Goal: Information Seeking & Learning: Learn about a topic

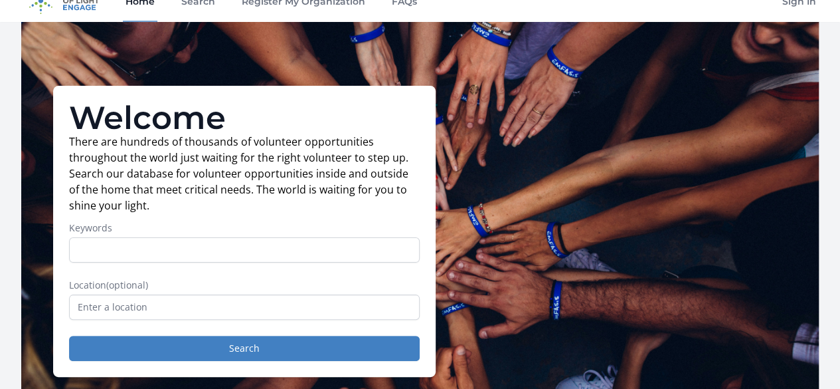
click at [238, 260] on input "Keywords" at bounding box center [244, 249] width 351 height 25
type input "virtual"
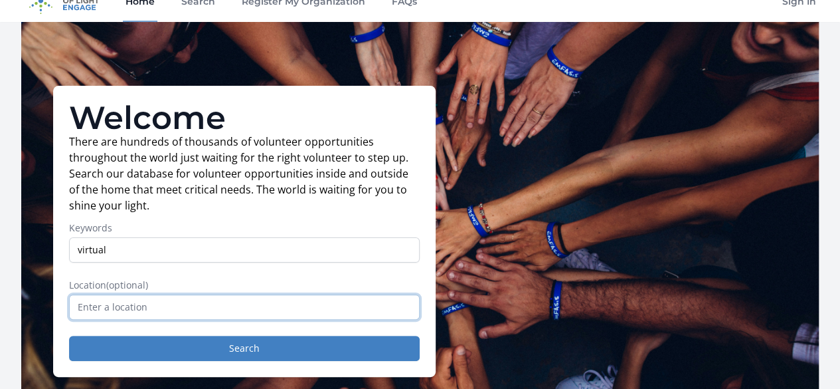
click at [108, 316] on input "text" at bounding box center [244, 306] width 351 height 25
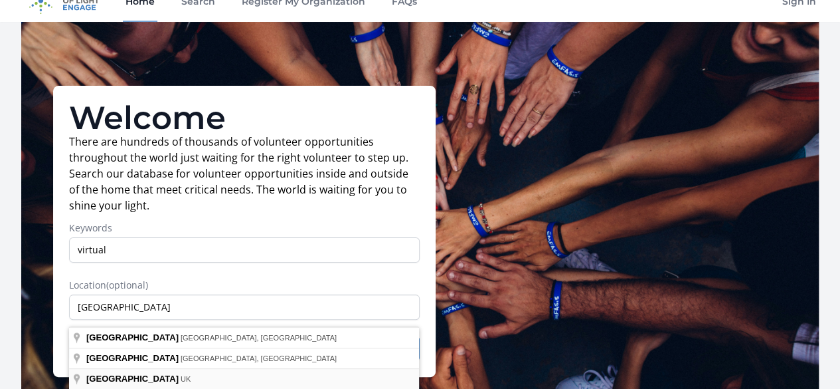
type input "[GEOGRAPHIC_DATA], [GEOGRAPHIC_DATA]"
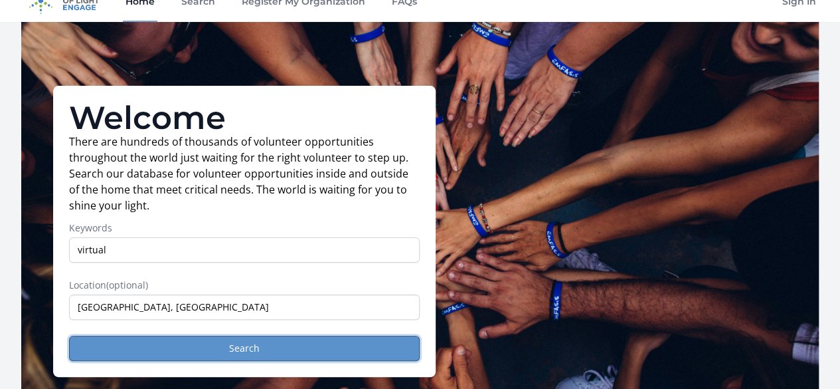
click at [182, 353] on button "Search" at bounding box center [244, 348] width 351 height 25
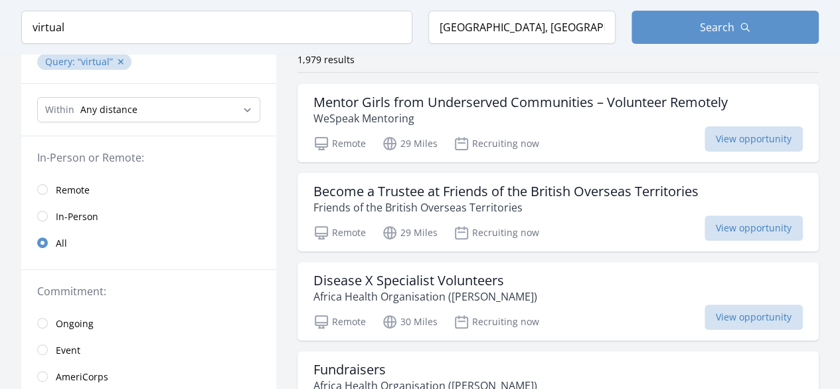
scroll to position [136, 0]
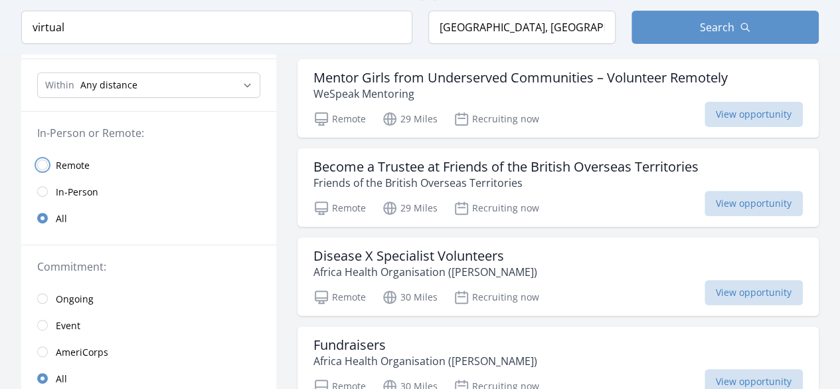
click at [41, 163] on input "radio" at bounding box center [42, 164] width 11 height 11
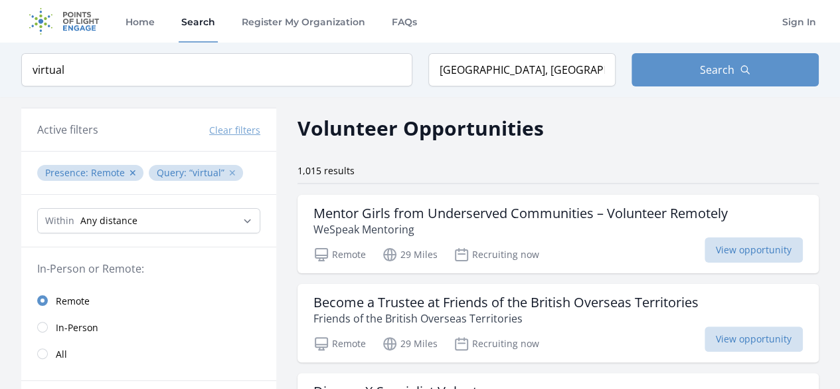
click at [229, 169] on button "✕" at bounding box center [233, 172] width 8 height 13
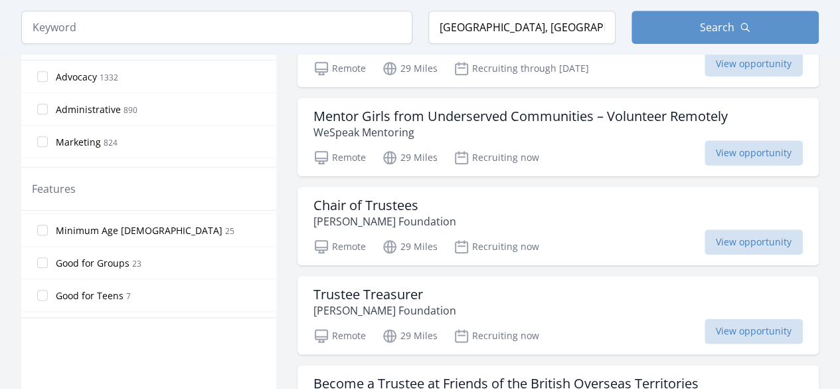
scroll to position [314, 0]
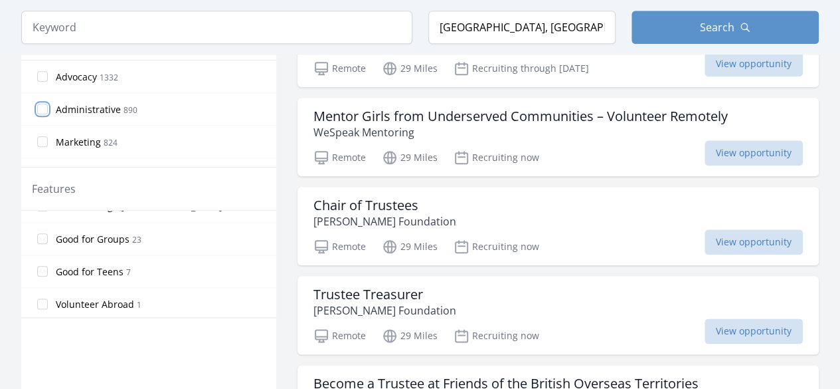
click at [47, 108] on input "Administrative 890" at bounding box center [42, 109] width 11 height 11
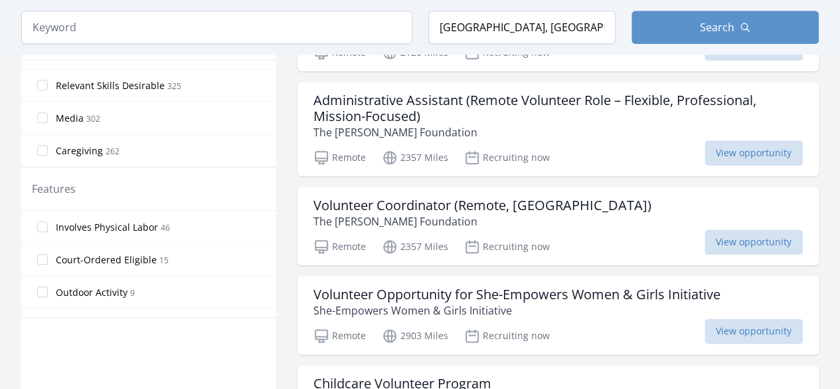
scroll to position [239, 0]
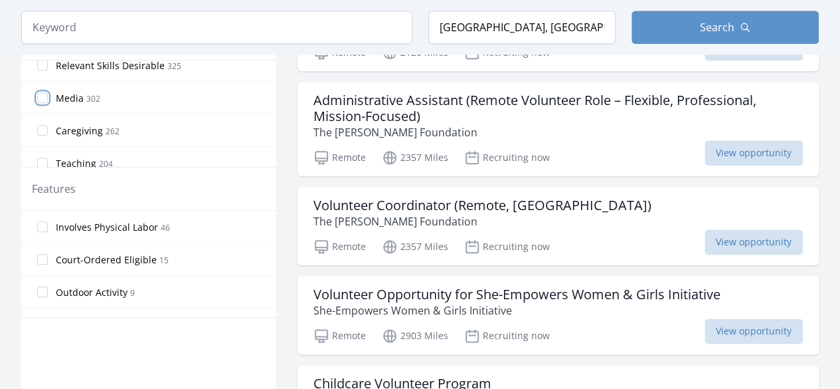
click at [43, 94] on input "Media 302" at bounding box center [42, 97] width 11 height 11
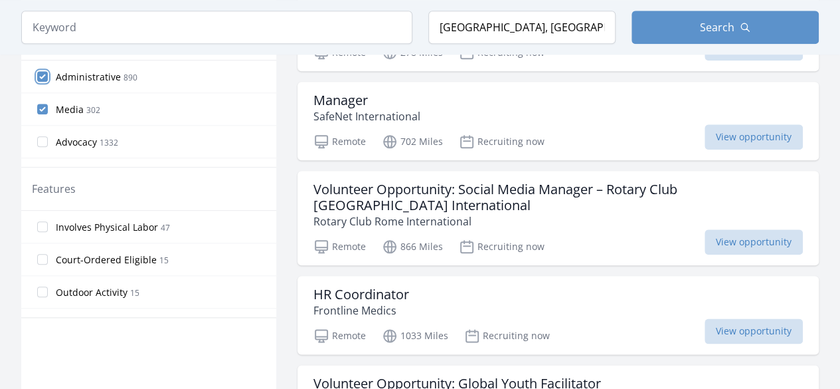
click at [43, 74] on input "Administrative 890" at bounding box center [42, 76] width 11 height 11
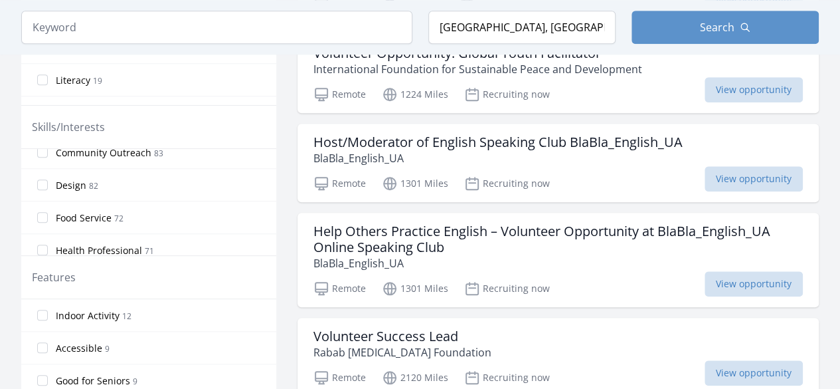
scroll to position [741, 0]
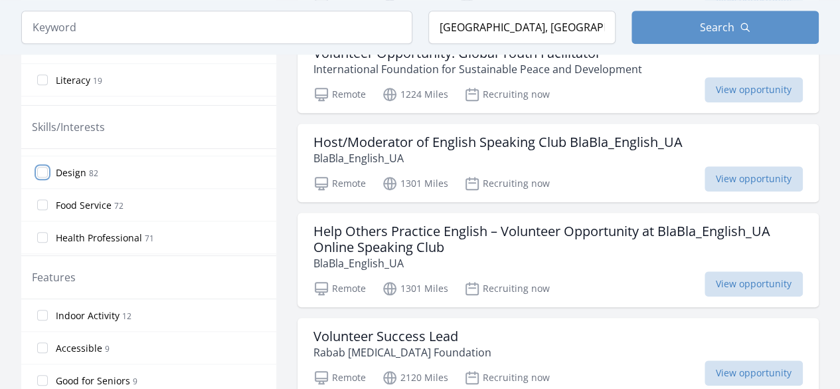
click at [45, 167] on input "Design 82" at bounding box center [42, 172] width 11 height 11
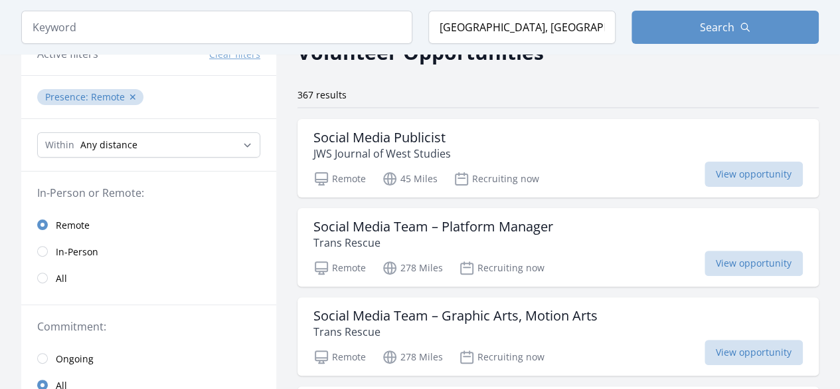
scroll to position [112, 0]
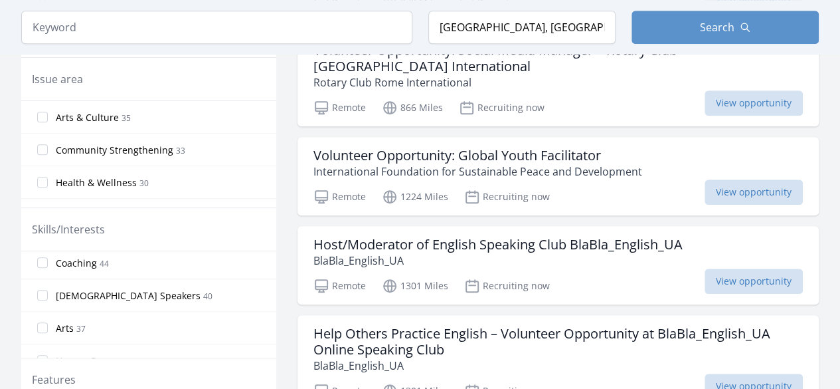
scroll to position [484, 0]
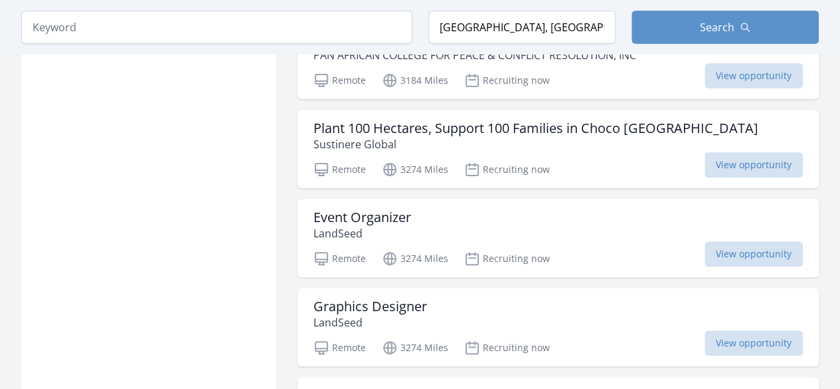
scroll to position [2717, 0]
